Goal: Information Seeking & Learning: Learn about a topic

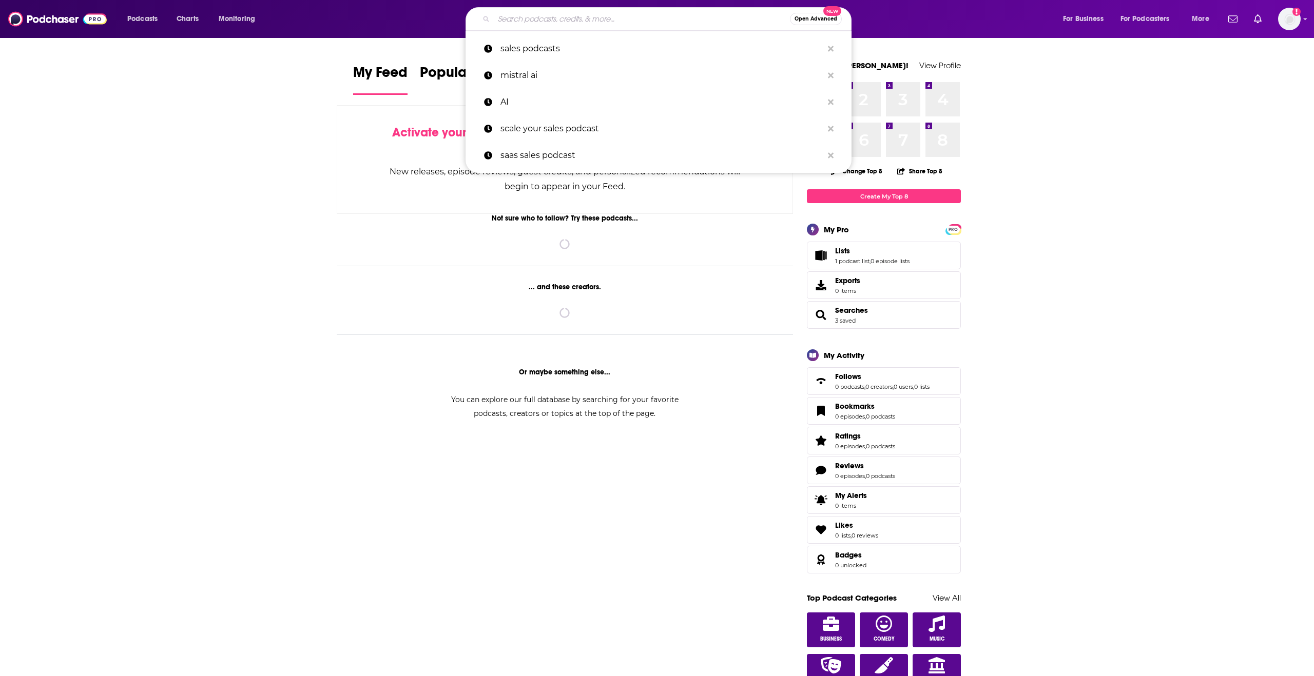
click at [567, 19] on input "Search podcasts, credits, & more..." at bounding box center [642, 19] width 296 height 16
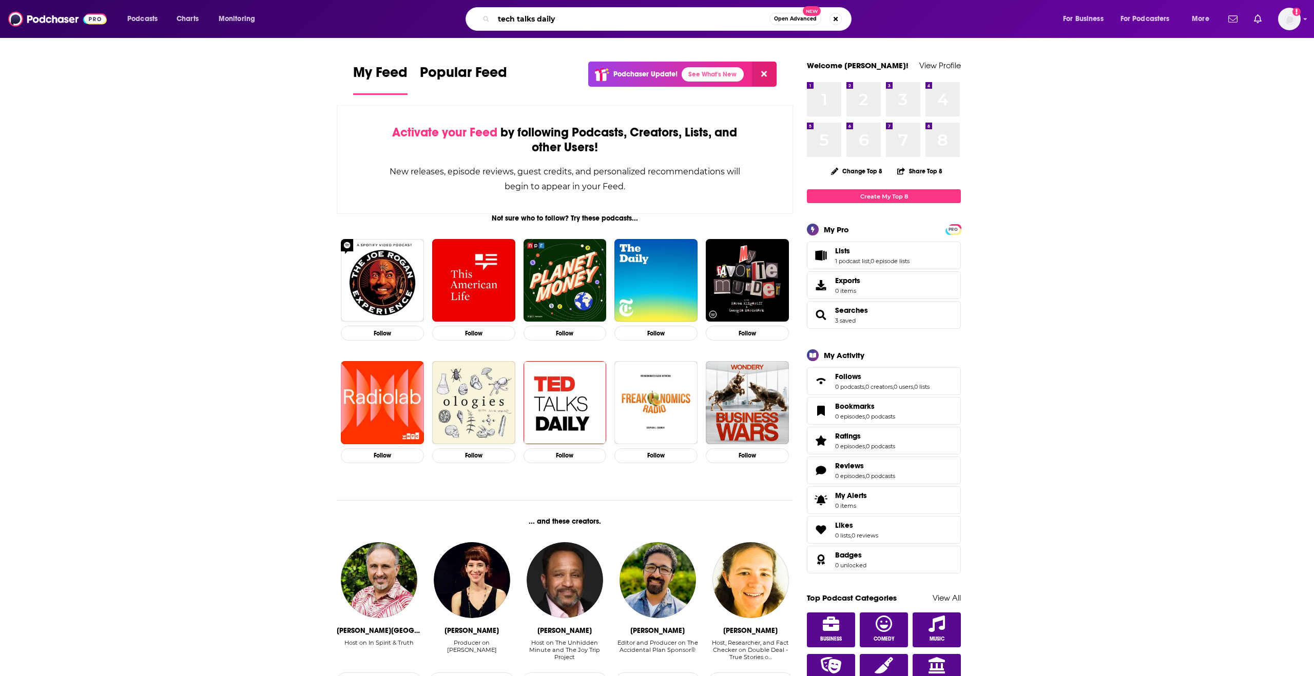
type input "tech talks daily"
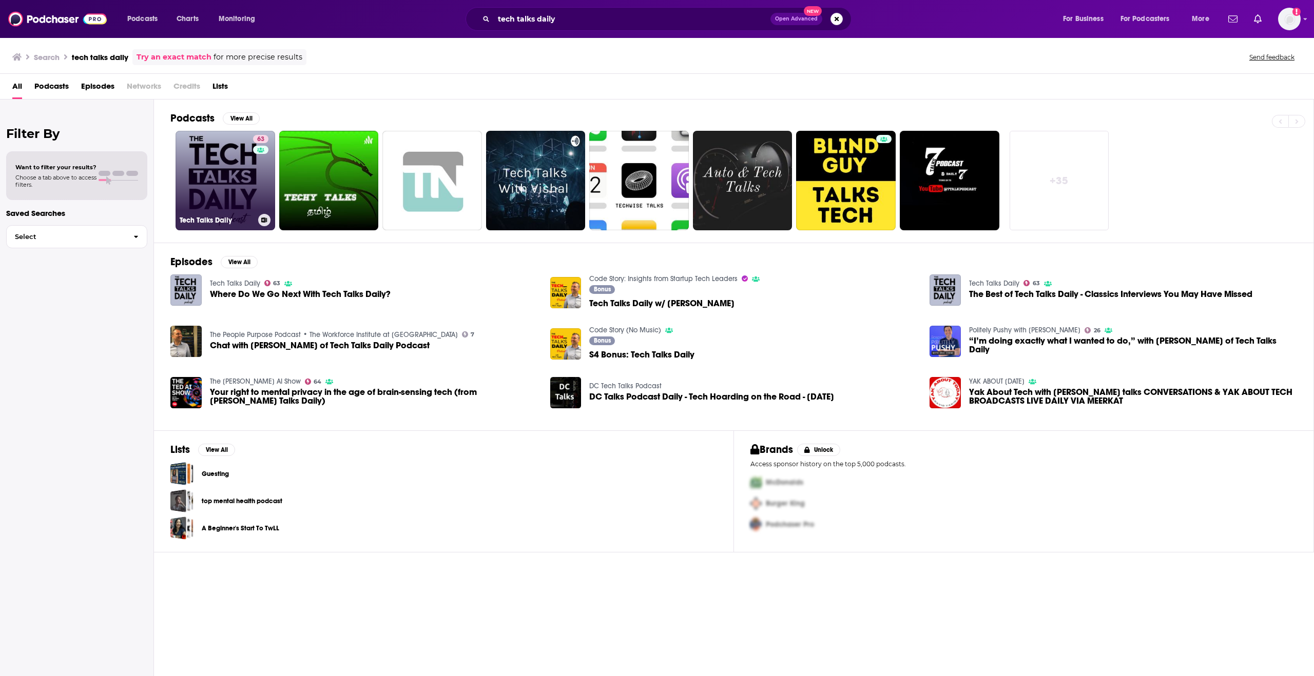
click at [239, 189] on link "63 Tech Talks Daily" at bounding box center [226, 181] width 100 height 100
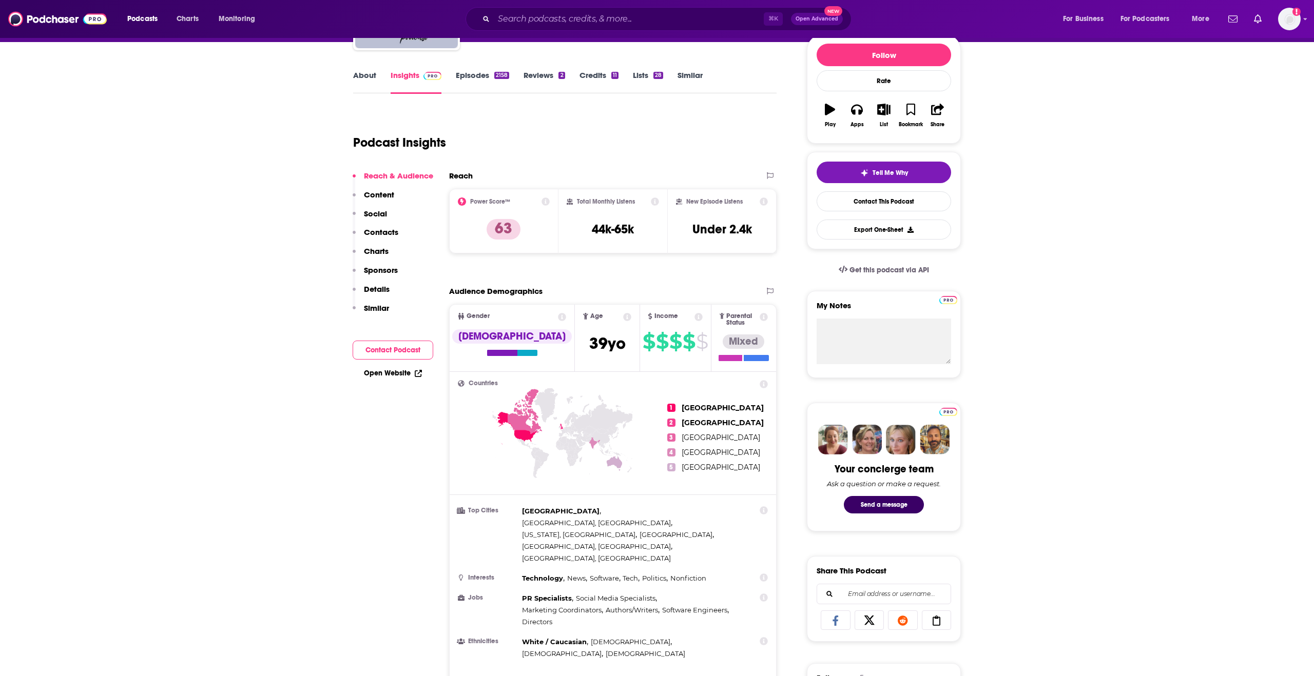
scroll to position [143, 0]
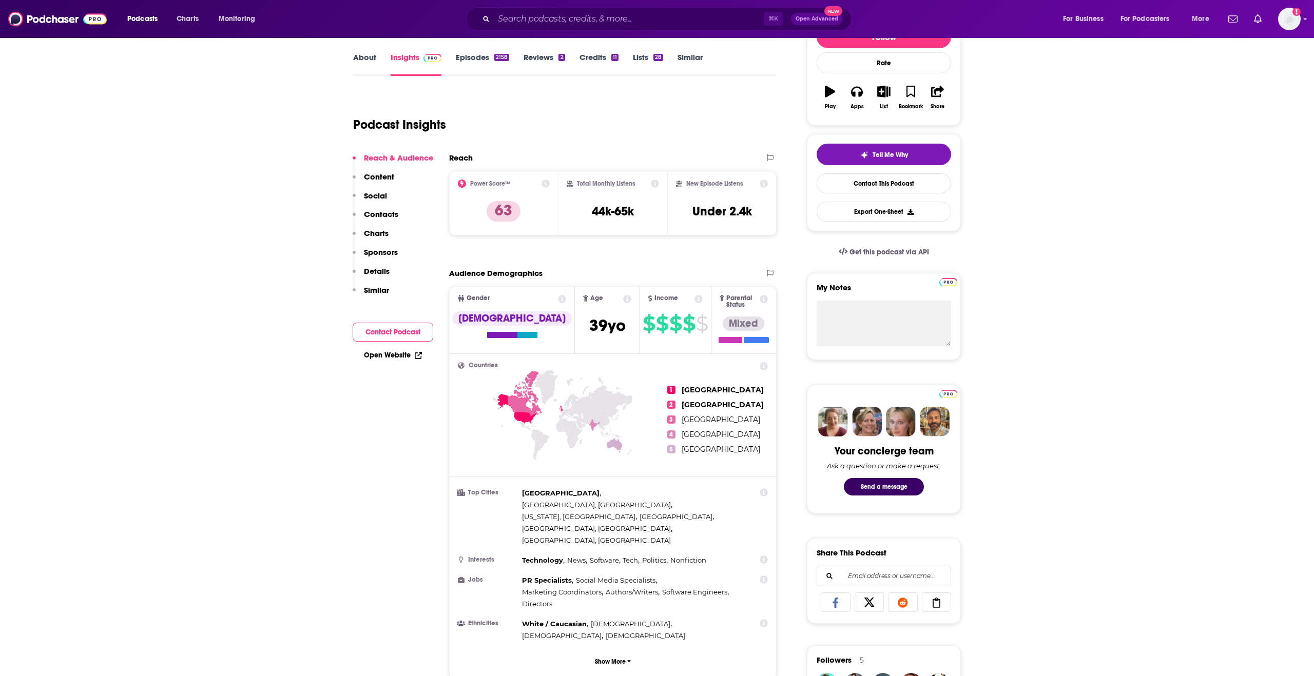
click at [377, 273] on p "Details" at bounding box center [377, 271] width 26 height 10
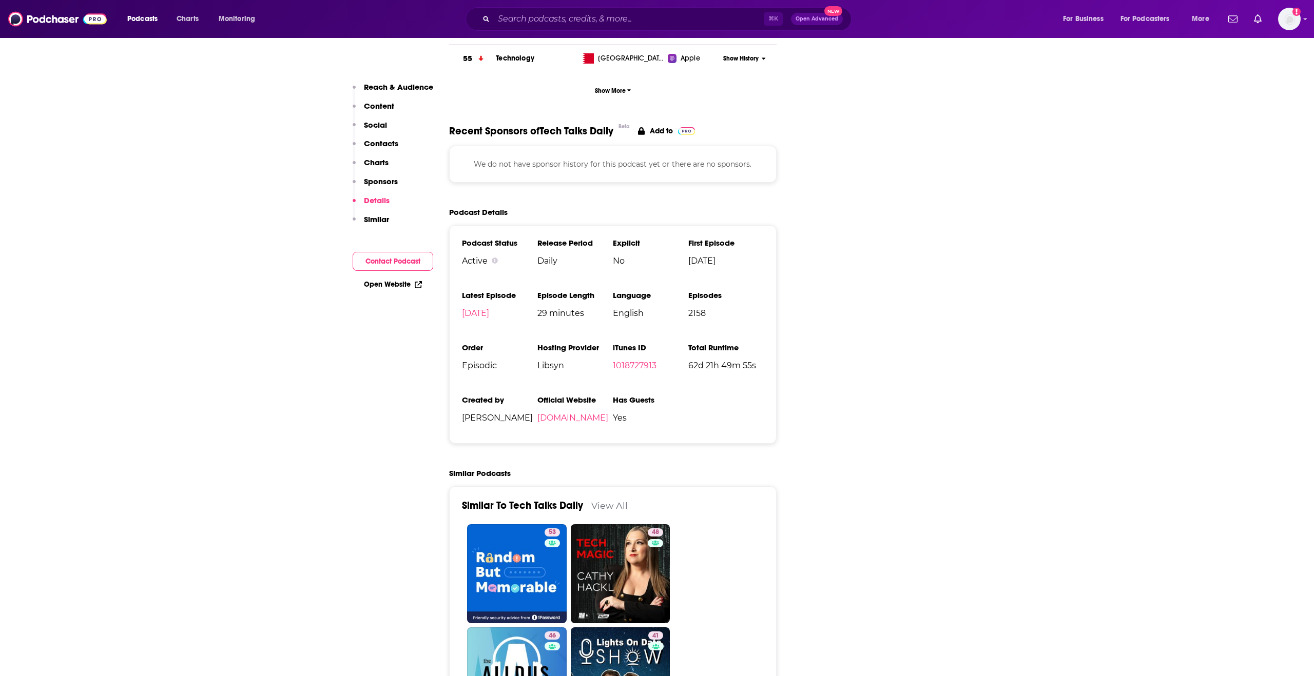
scroll to position [1392, 0]
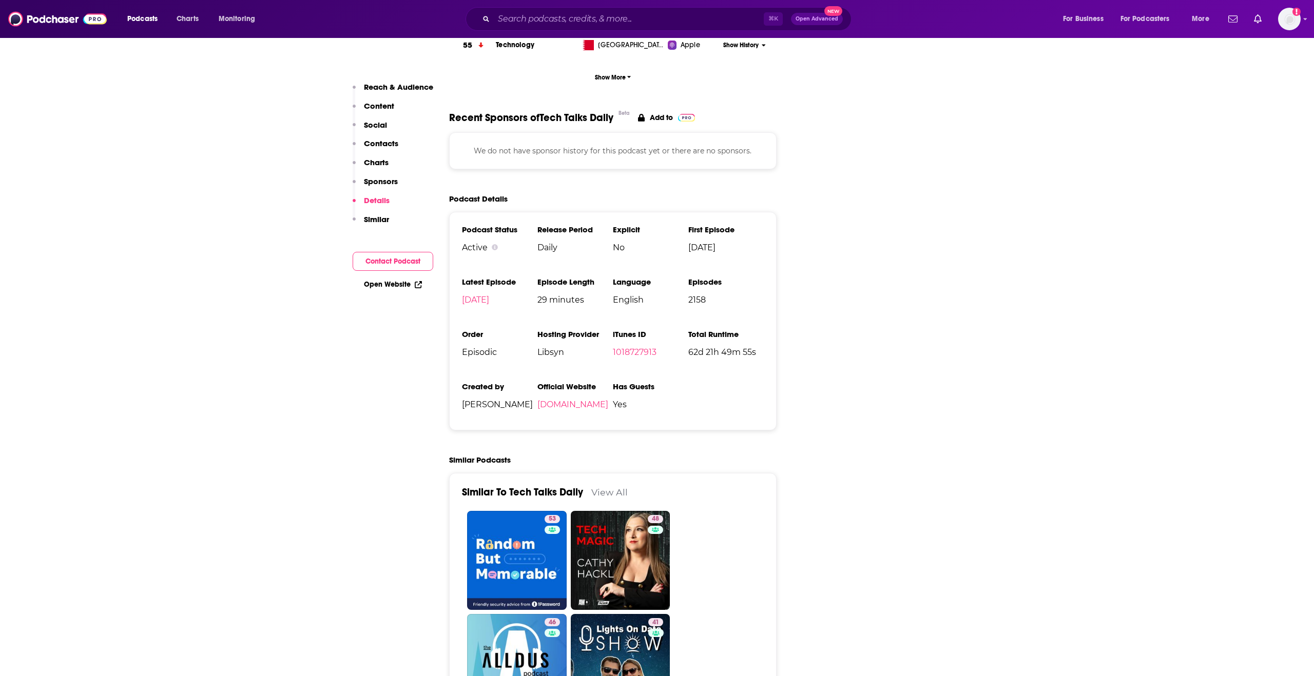
click at [379, 107] on p "Content" at bounding box center [379, 106] width 30 height 10
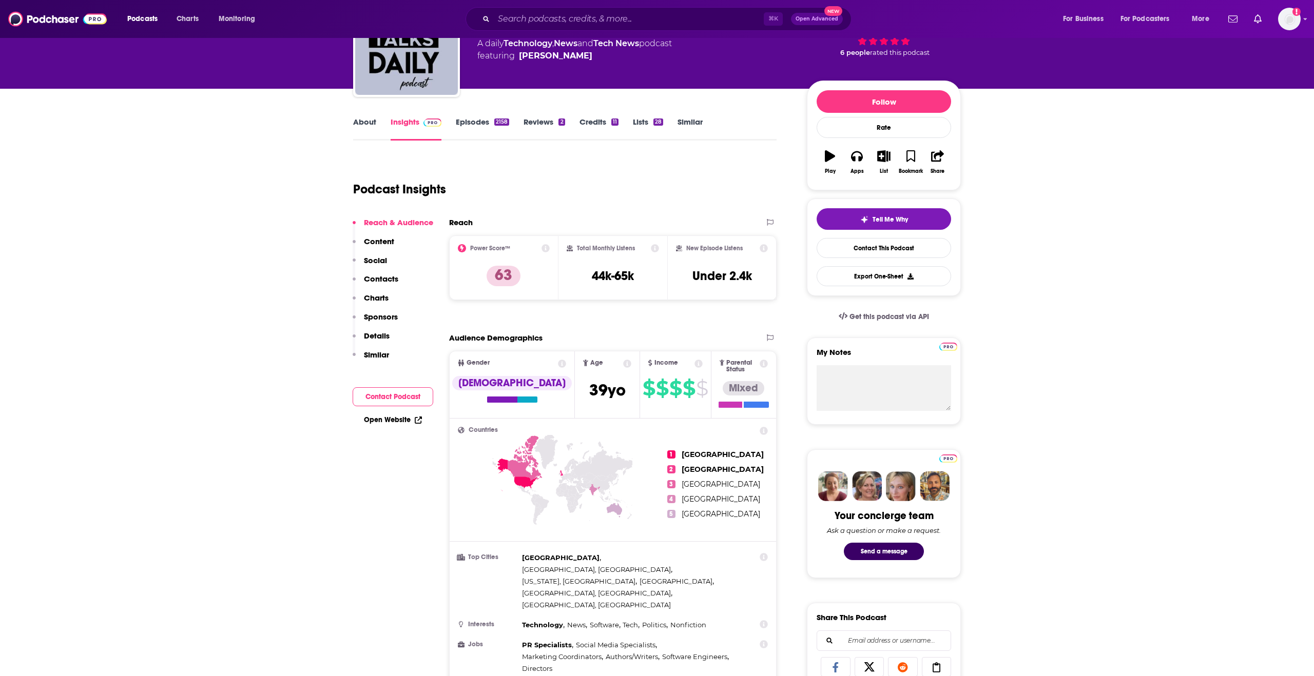
scroll to position [0, 0]
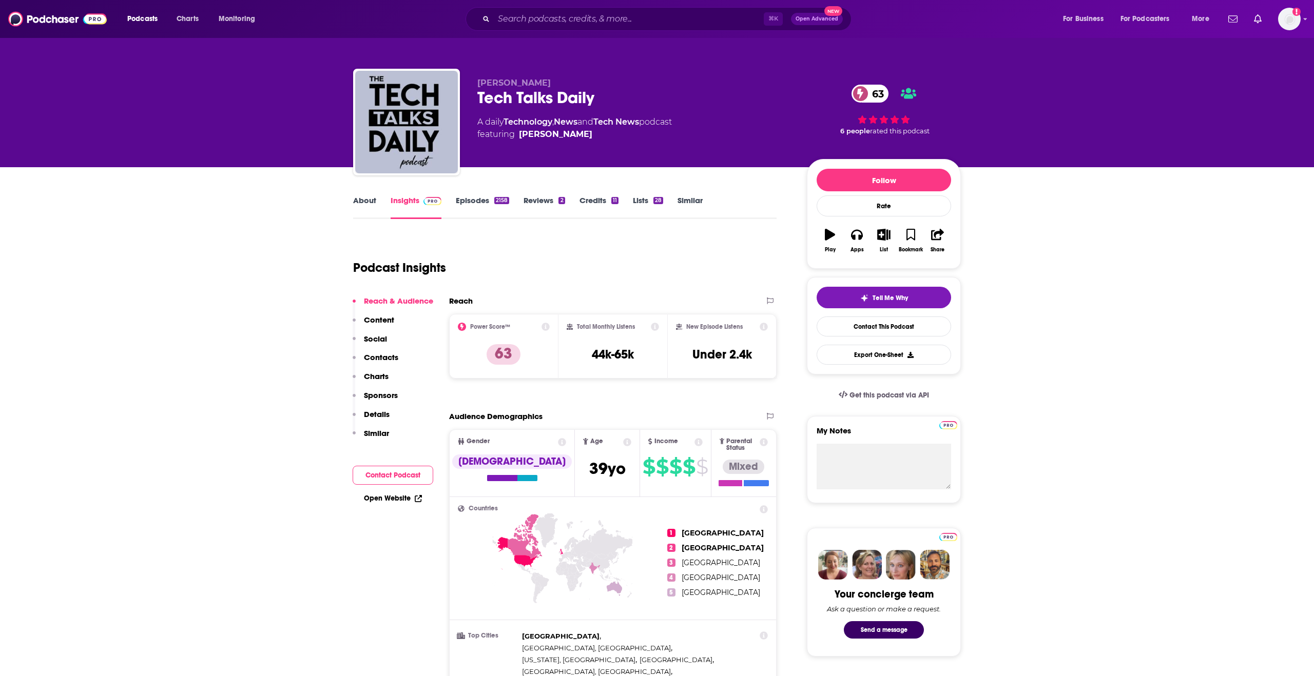
click at [476, 204] on link "Episodes 2158" at bounding box center [482, 208] width 53 height 24
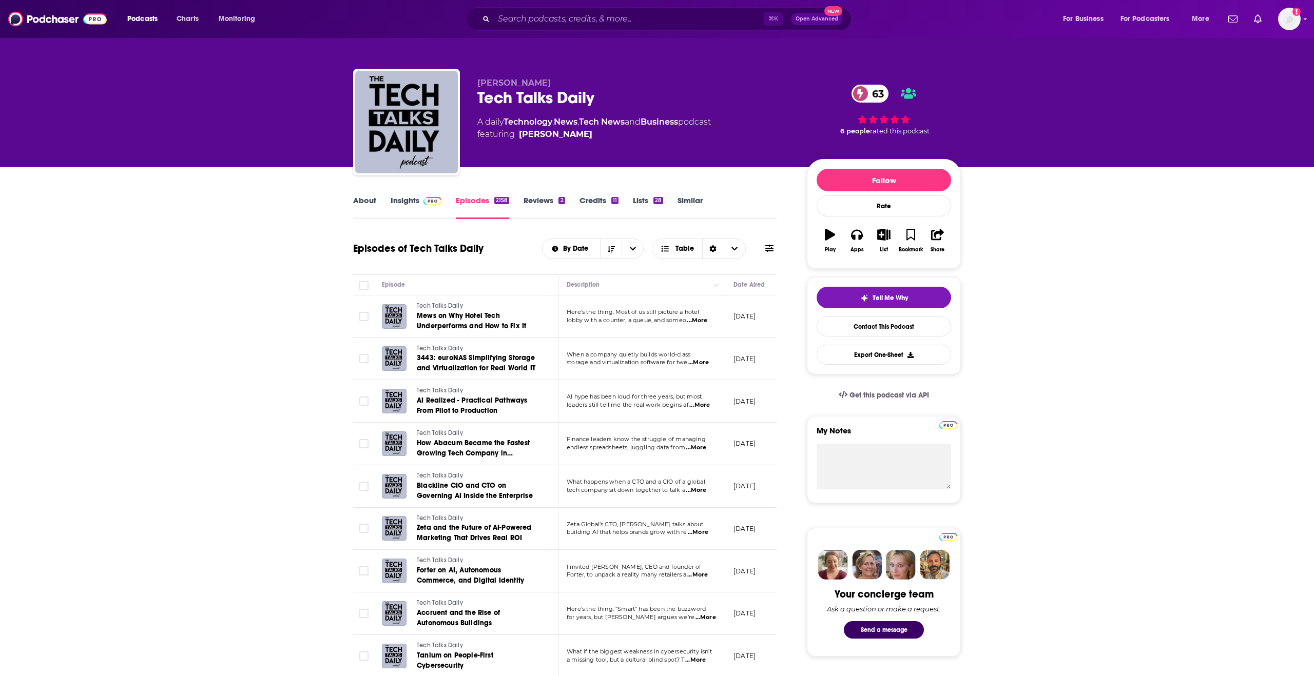
click at [362, 205] on link "About" at bounding box center [364, 208] width 23 height 24
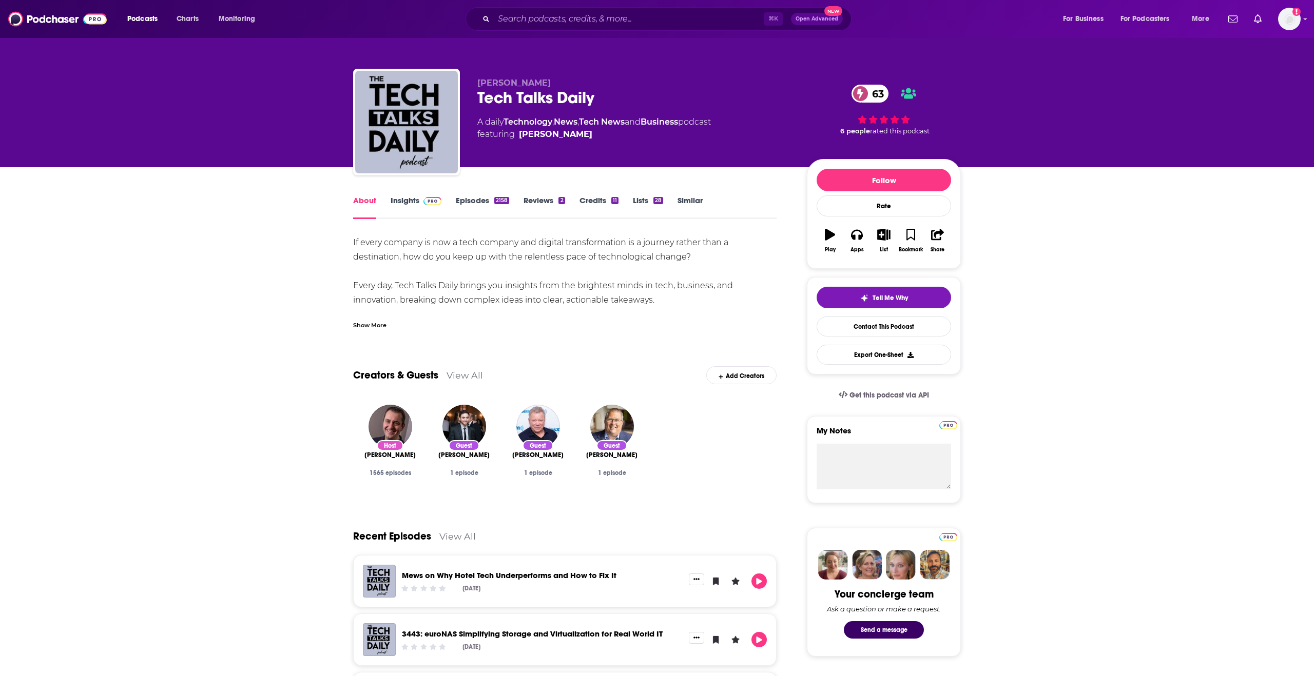
click at [476, 201] on link "Episodes 2158" at bounding box center [482, 208] width 53 height 24
